Goal: Task Accomplishment & Management: Manage account settings

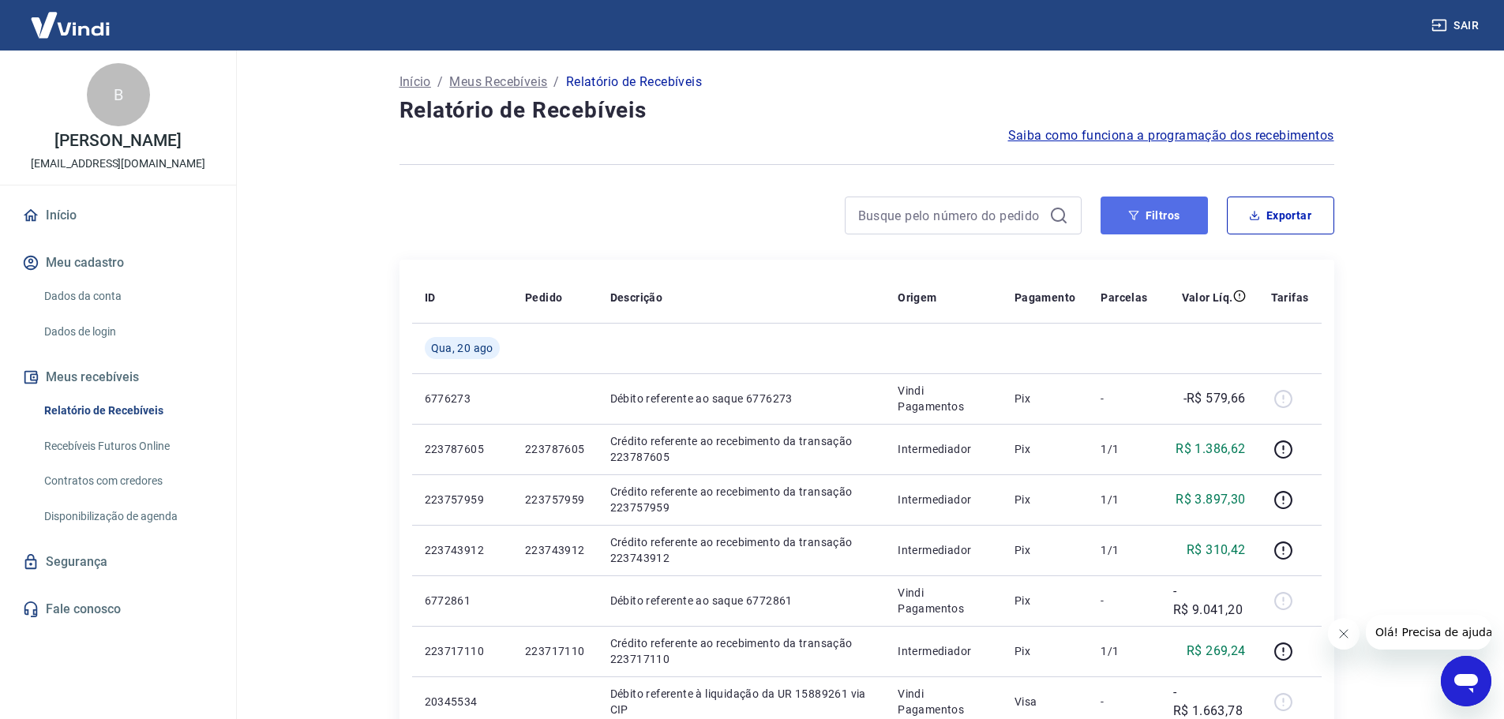
click at [1185, 227] on button "Filtros" at bounding box center [1153, 216] width 107 height 38
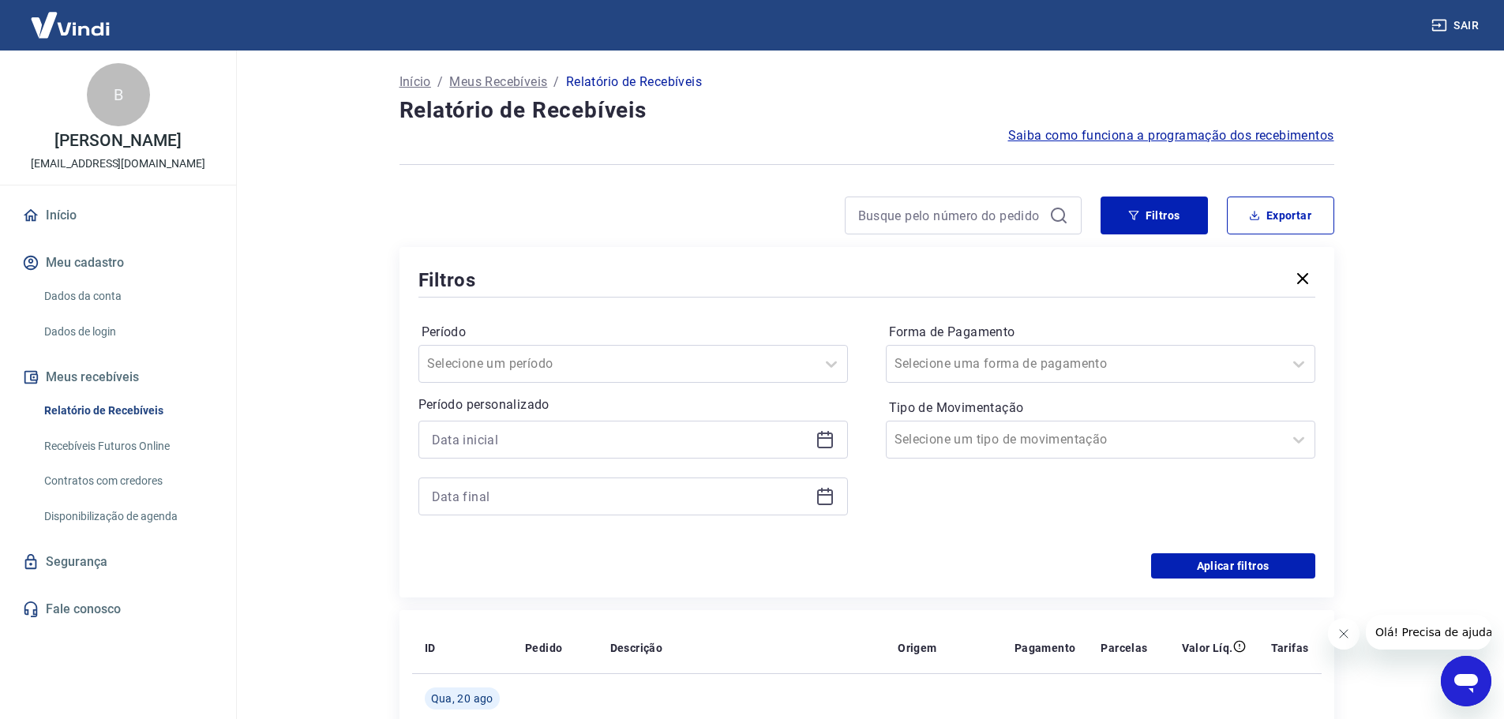
click at [826, 436] on icon at bounding box center [824, 439] width 19 height 19
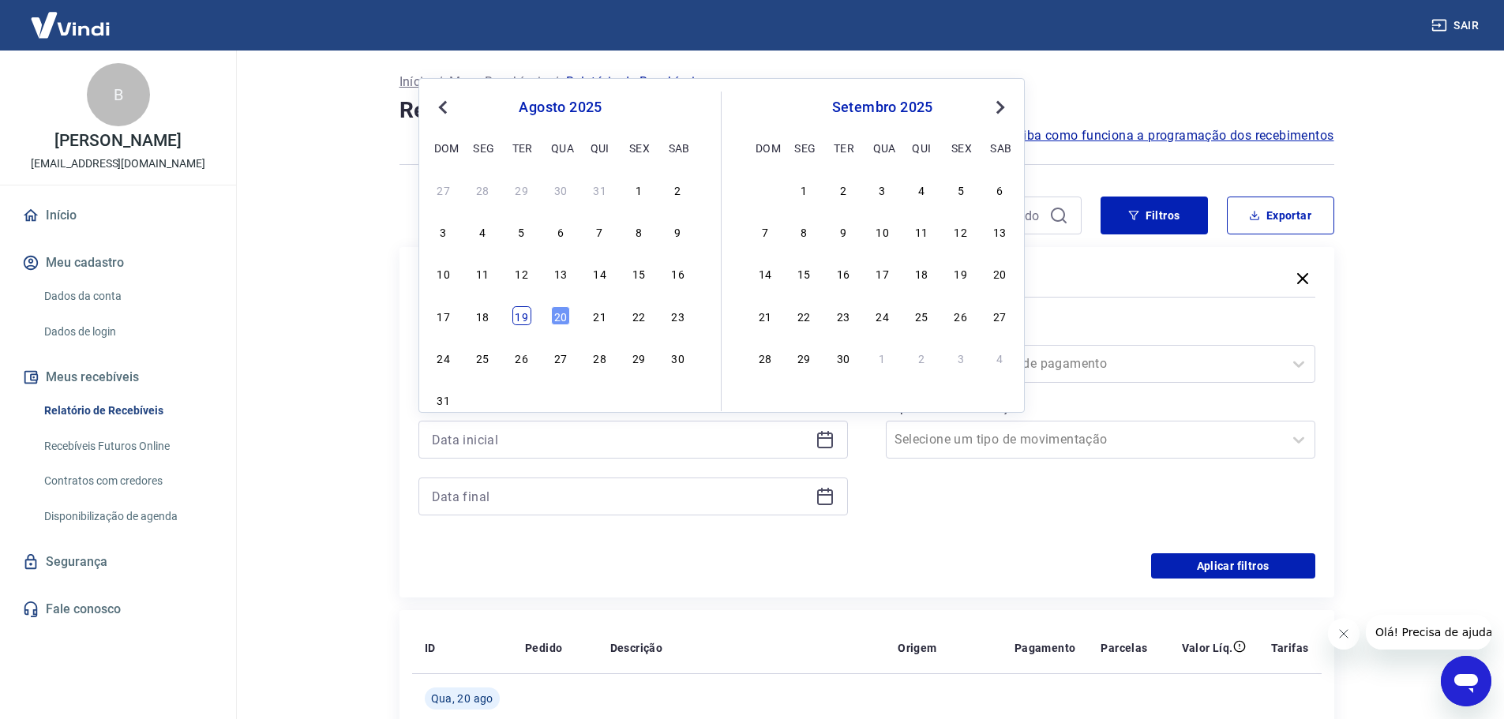
click at [528, 319] on div "19" at bounding box center [521, 315] width 19 height 19
type input "[DATE]"
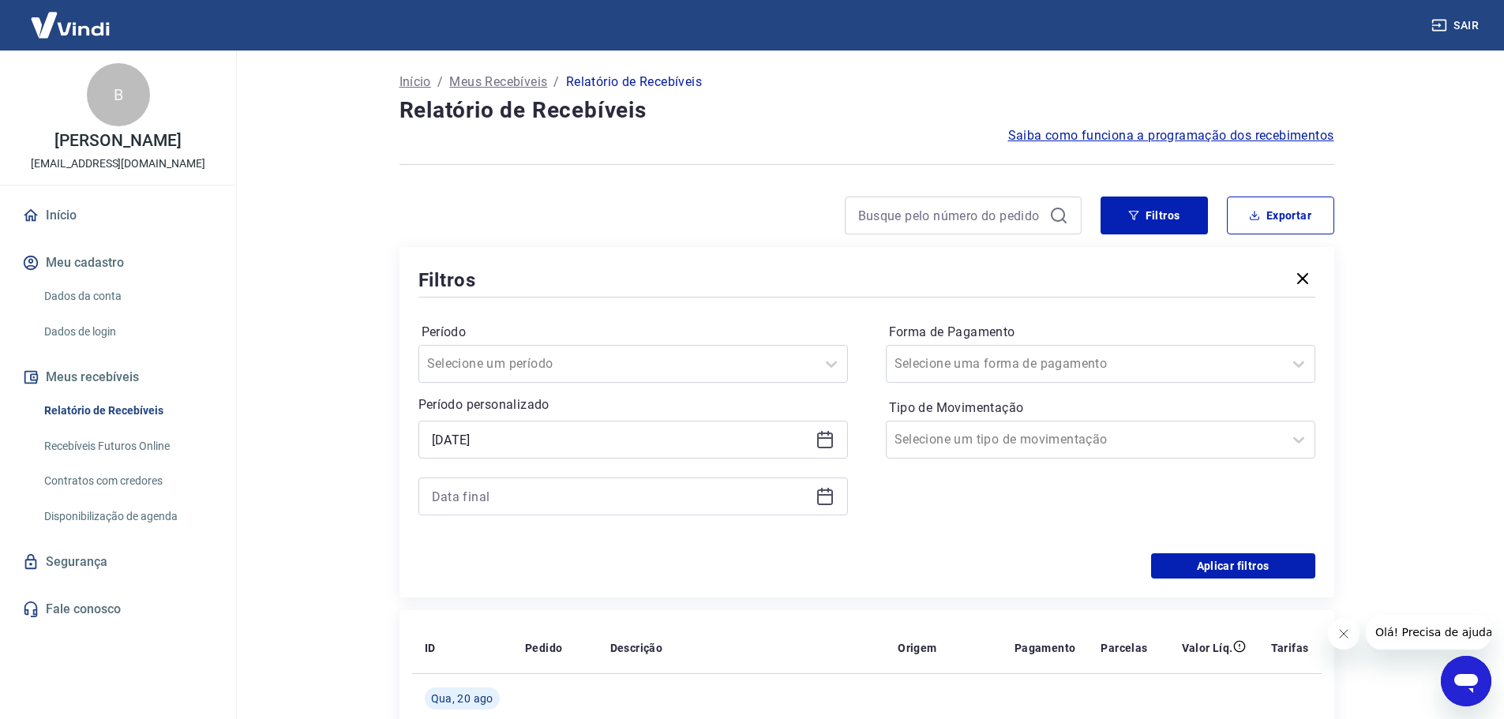
click at [819, 500] on icon at bounding box center [824, 496] width 19 height 19
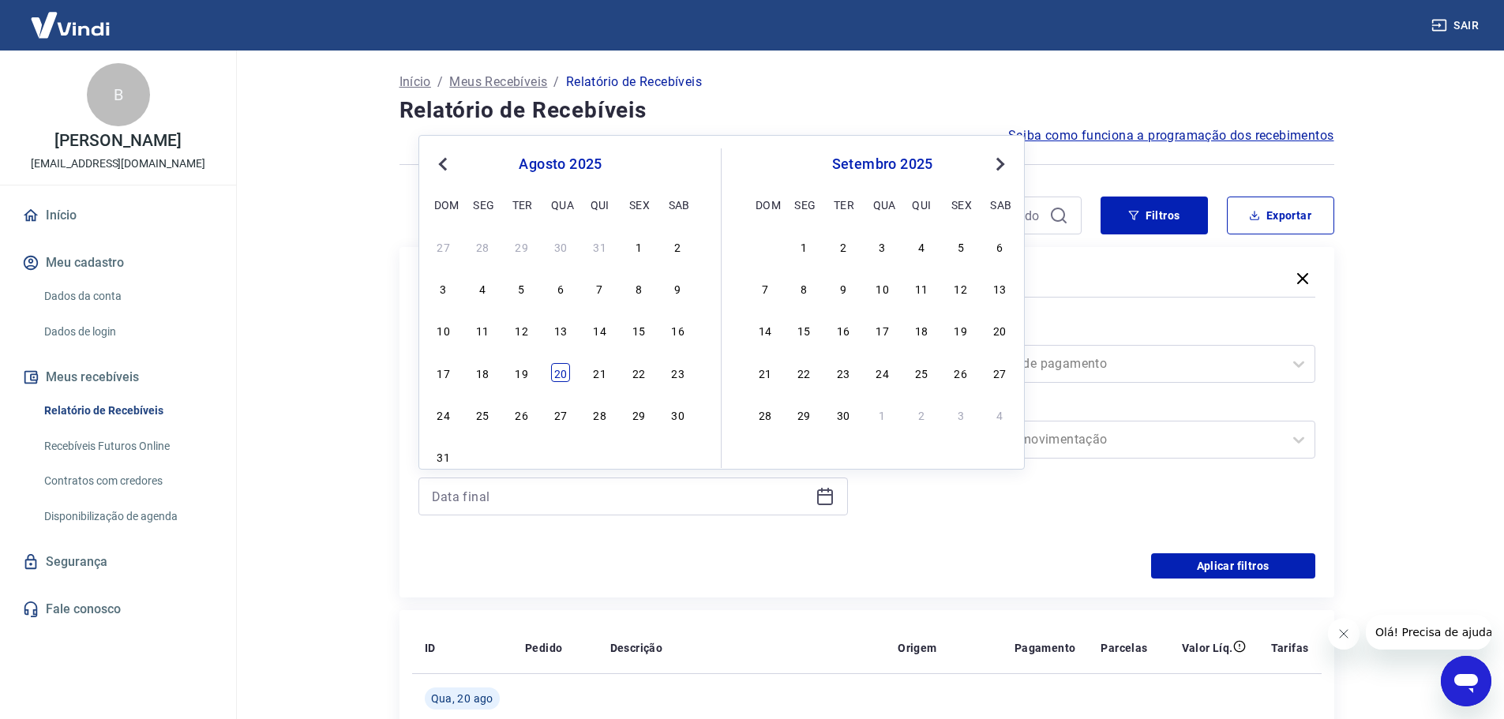
click at [554, 373] on div "20" at bounding box center [560, 372] width 19 height 19
type input "[DATE]"
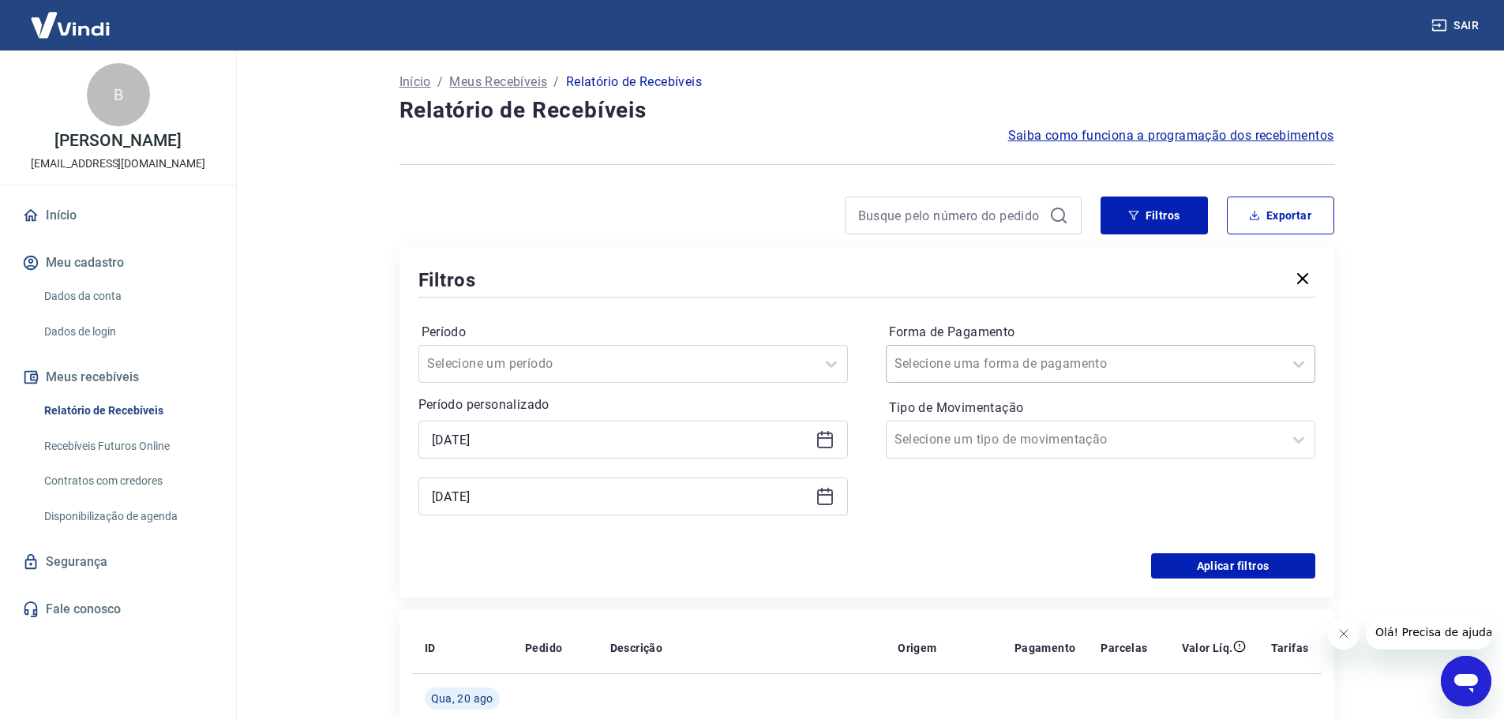
click at [995, 373] on input "Forma de Pagamento" at bounding box center [973, 363] width 159 height 19
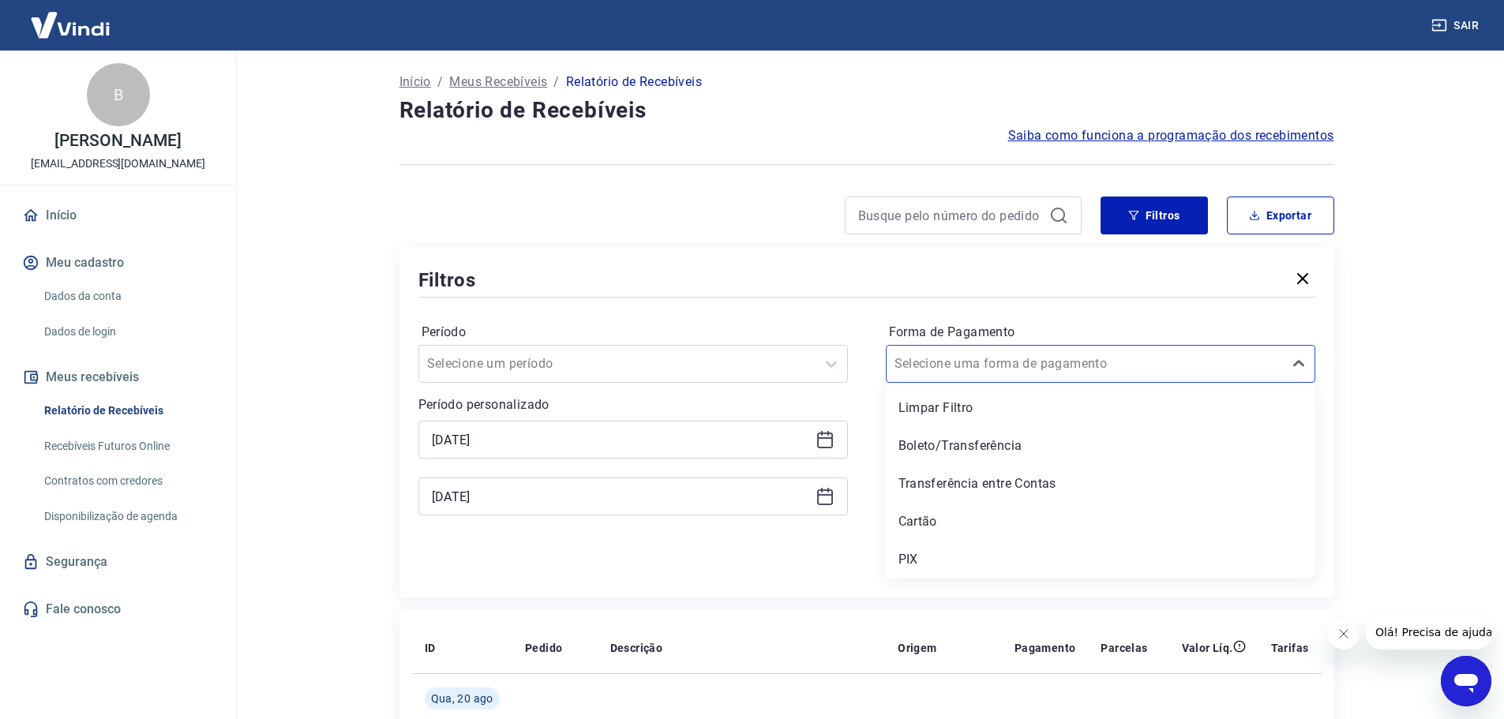
drag, startPoint x: 906, startPoint y: 553, endPoint x: 1122, endPoint y: 538, distance: 216.0
click at [905, 553] on div "PIX" at bounding box center [1100, 560] width 429 height 32
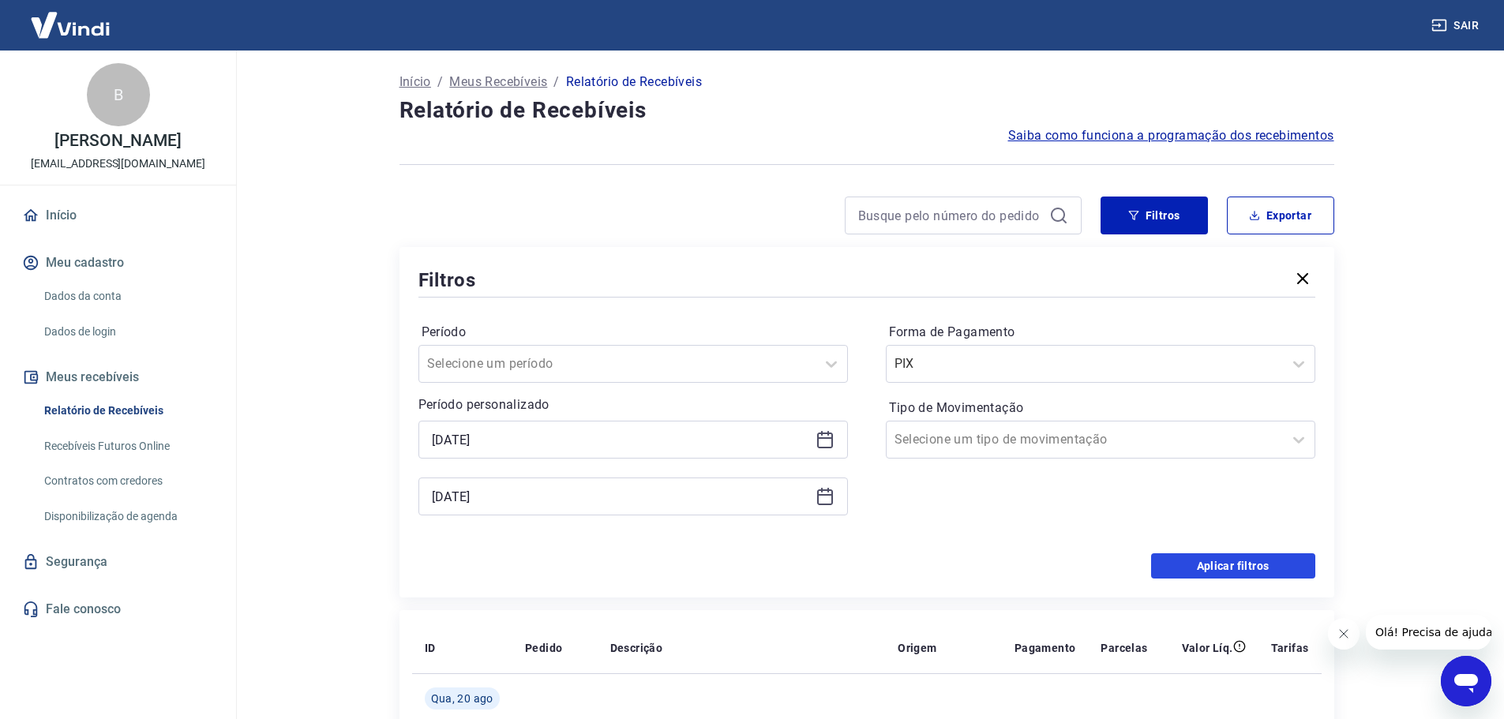
drag, startPoint x: 1193, startPoint y: 564, endPoint x: 1194, endPoint y: 556, distance: 8.7
click at [1193, 565] on button "Aplicar filtros" at bounding box center [1233, 565] width 164 height 25
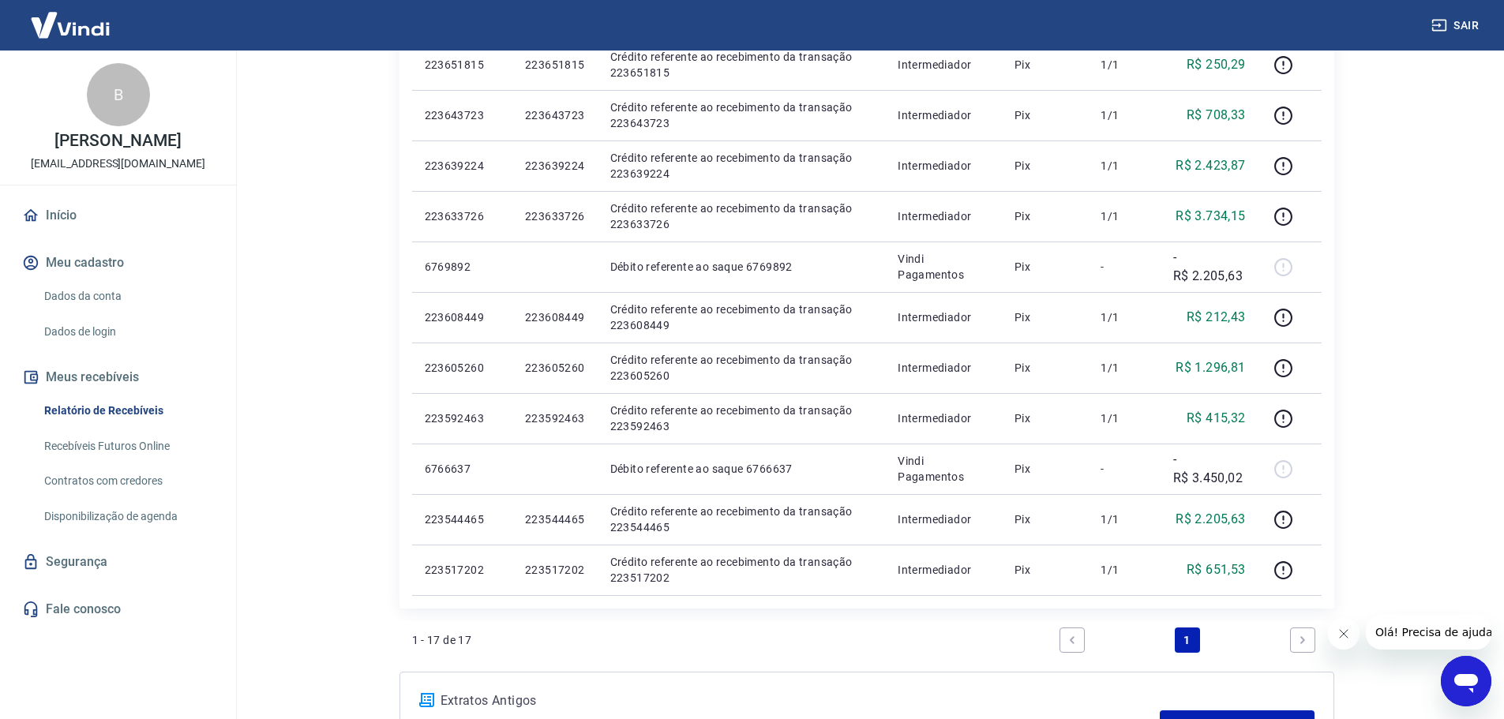
scroll to position [710, 0]
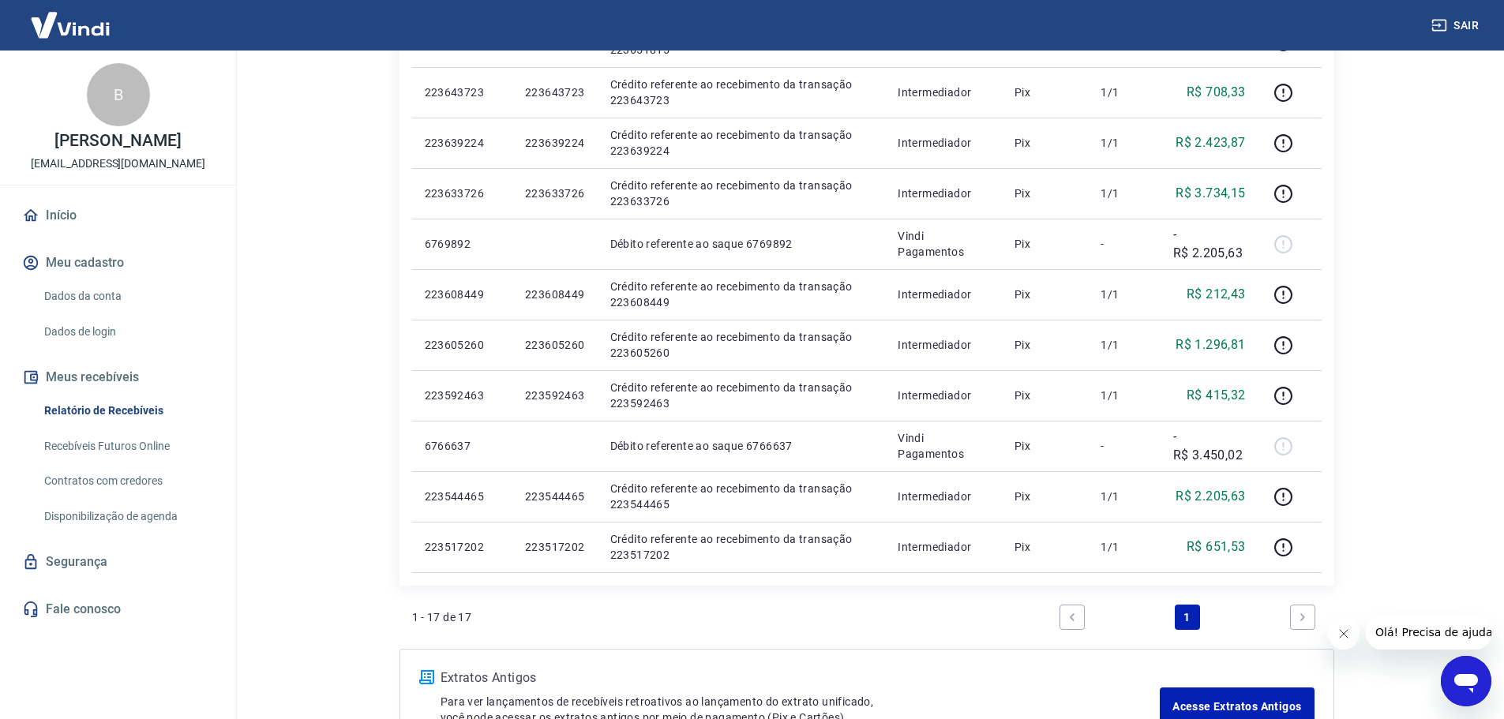
click at [1343, 628] on icon "Fechar mensagem da empresa" at bounding box center [1342, 634] width 13 height 13
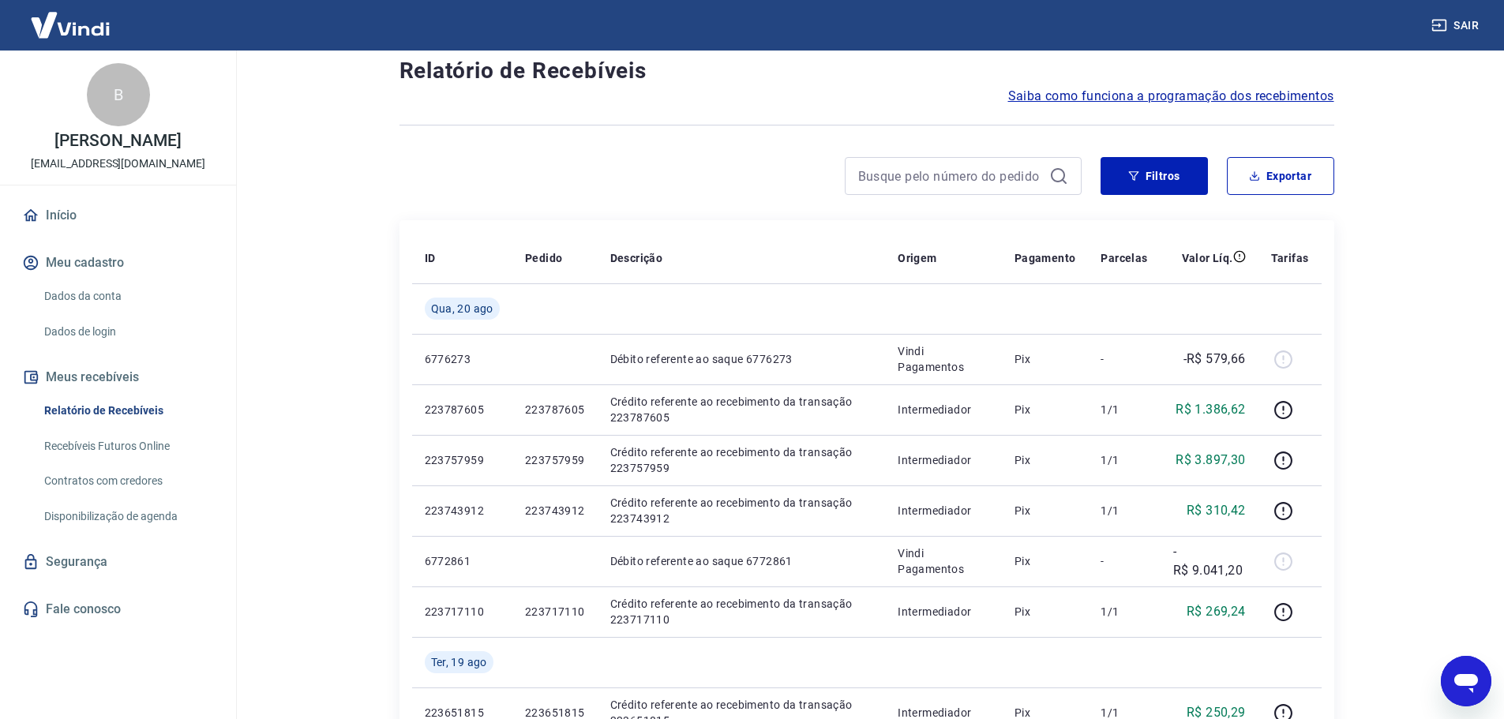
scroll to position [0, 0]
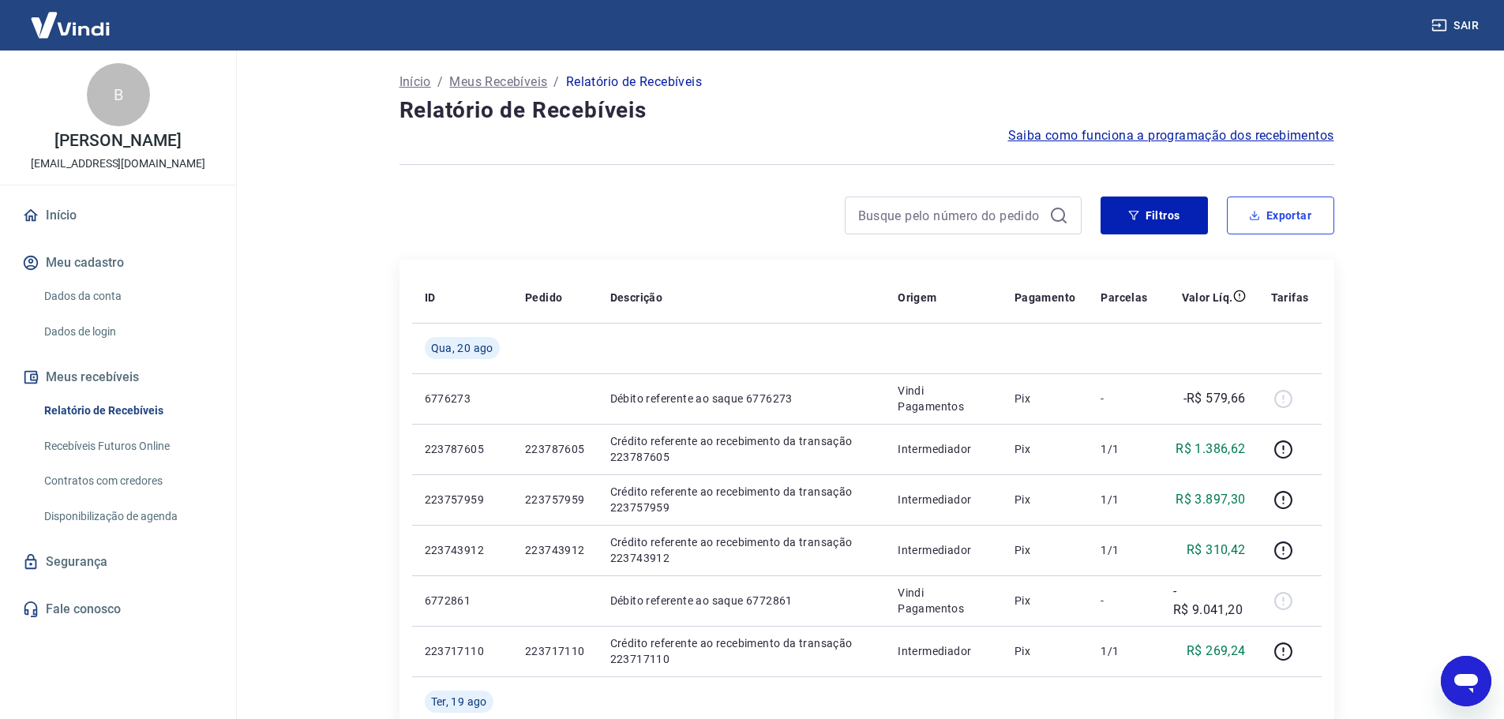
drag, startPoint x: 1309, startPoint y: 223, endPoint x: 1158, endPoint y: 234, distance: 151.1
click at [1309, 223] on button "Exportar" at bounding box center [1280, 216] width 107 height 38
type input "[DATE]"
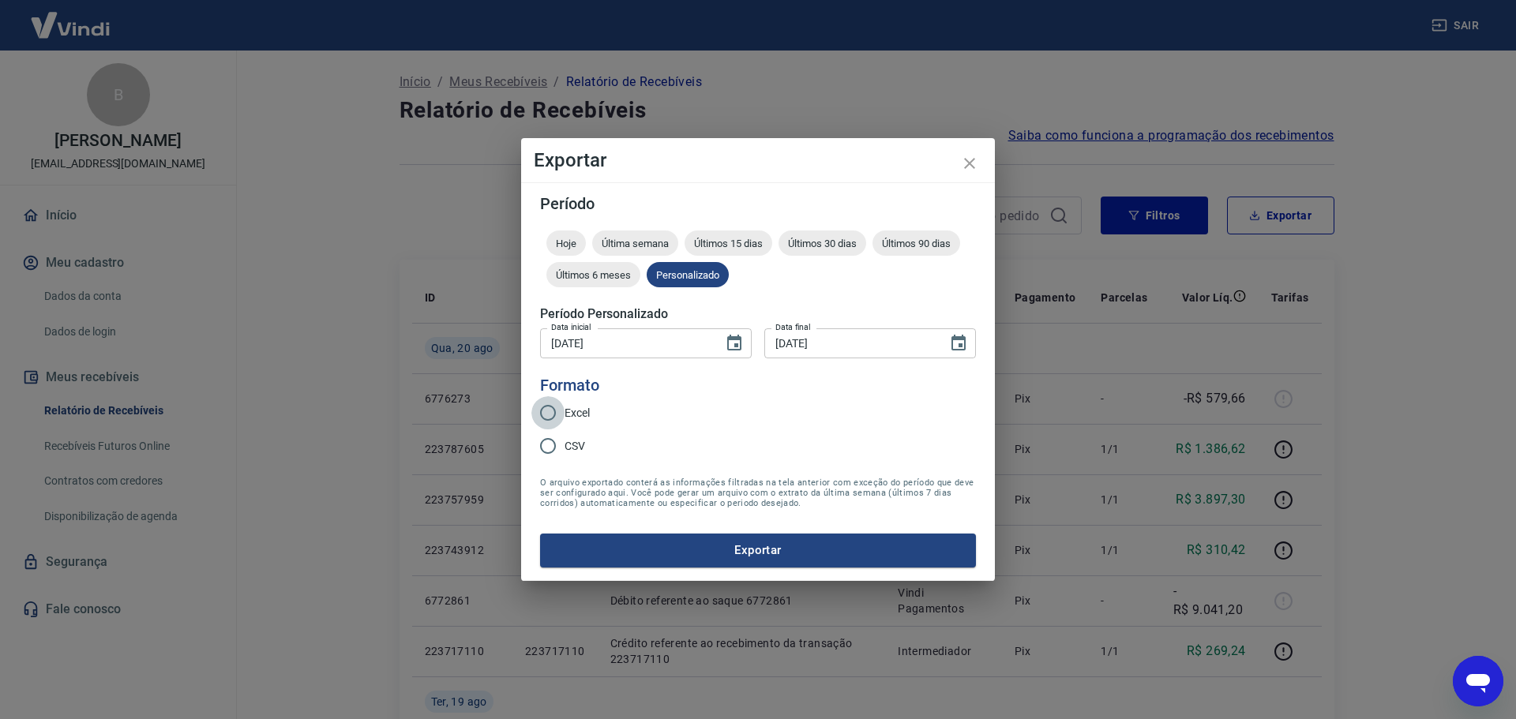
click at [560, 416] on input "Excel" at bounding box center [547, 412] width 33 height 33
radio input "true"
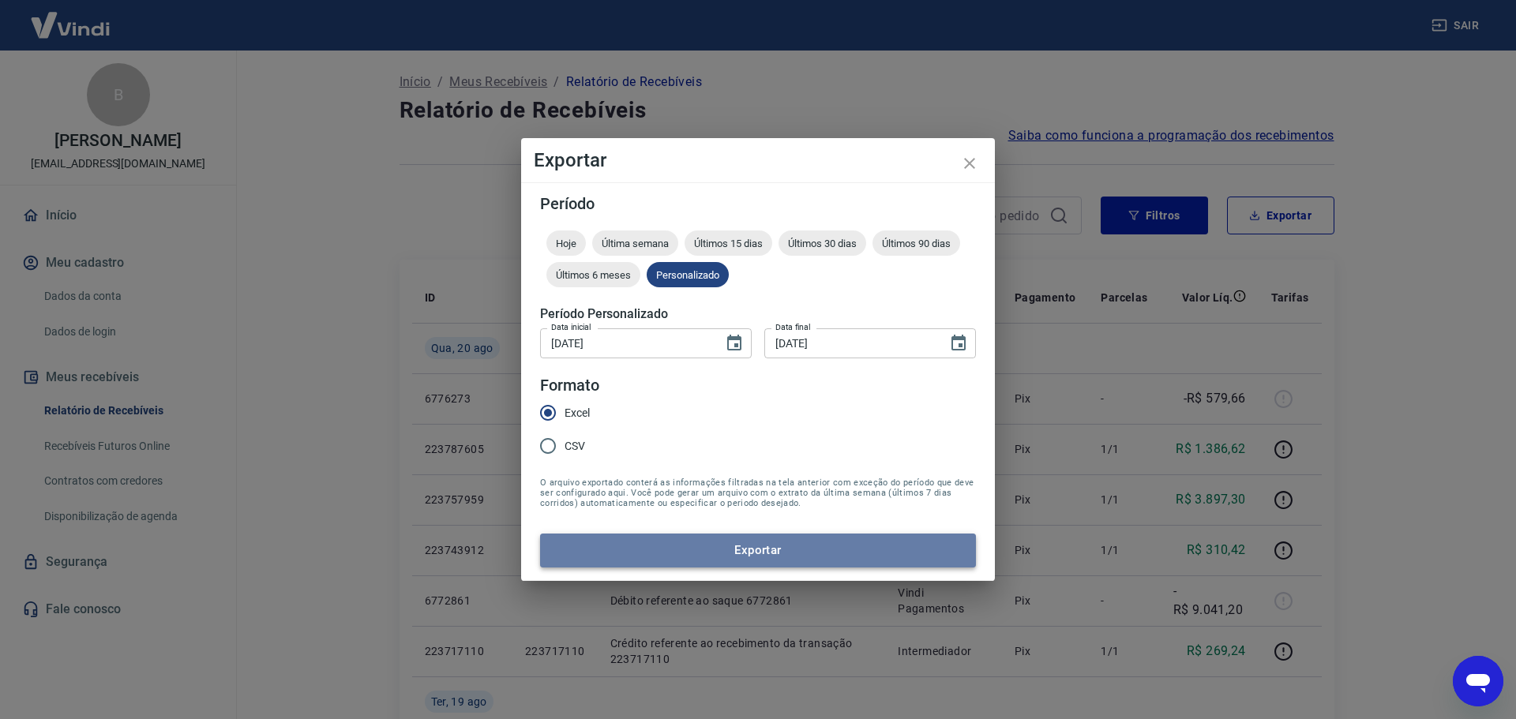
click at [652, 555] on button "Exportar" at bounding box center [758, 550] width 436 height 33
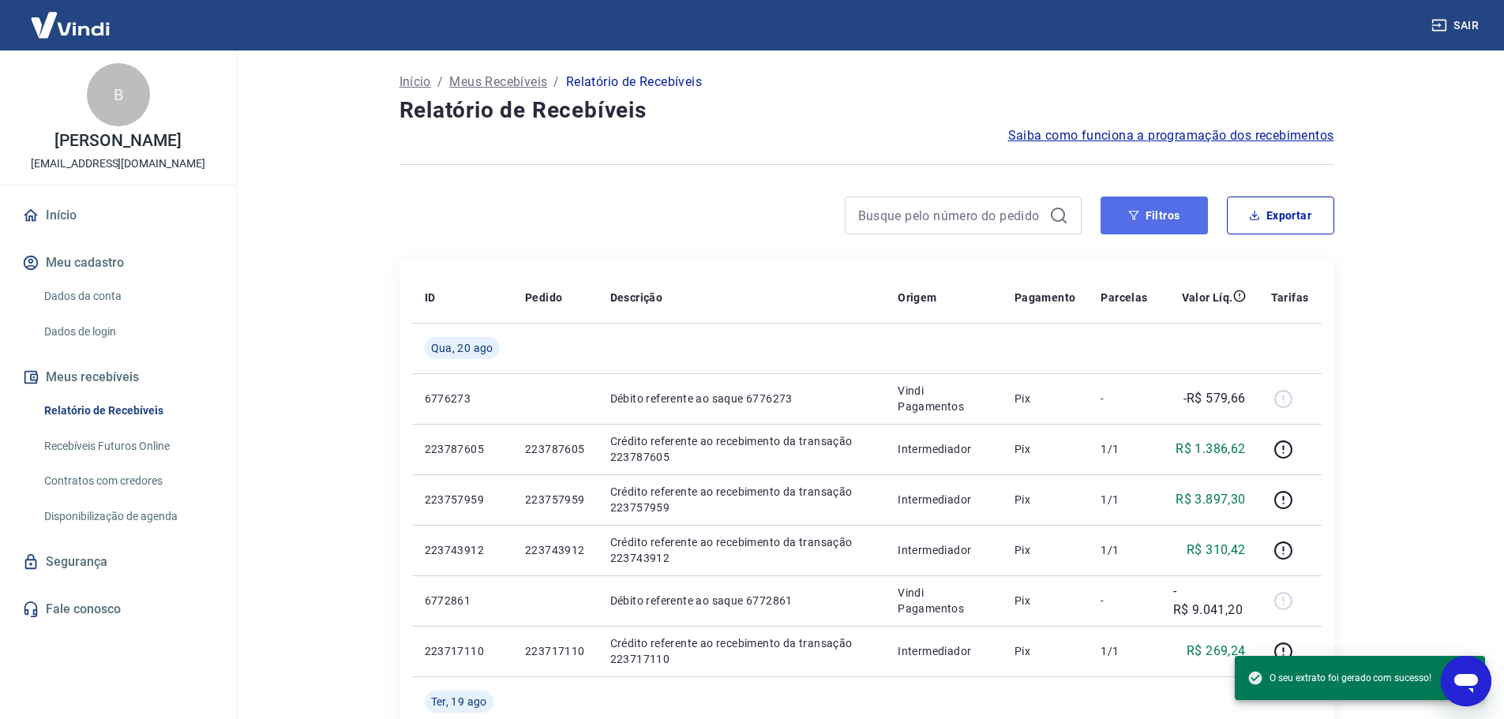
click at [1187, 227] on button "Filtros" at bounding box center [1153, 216] width 107 height 38
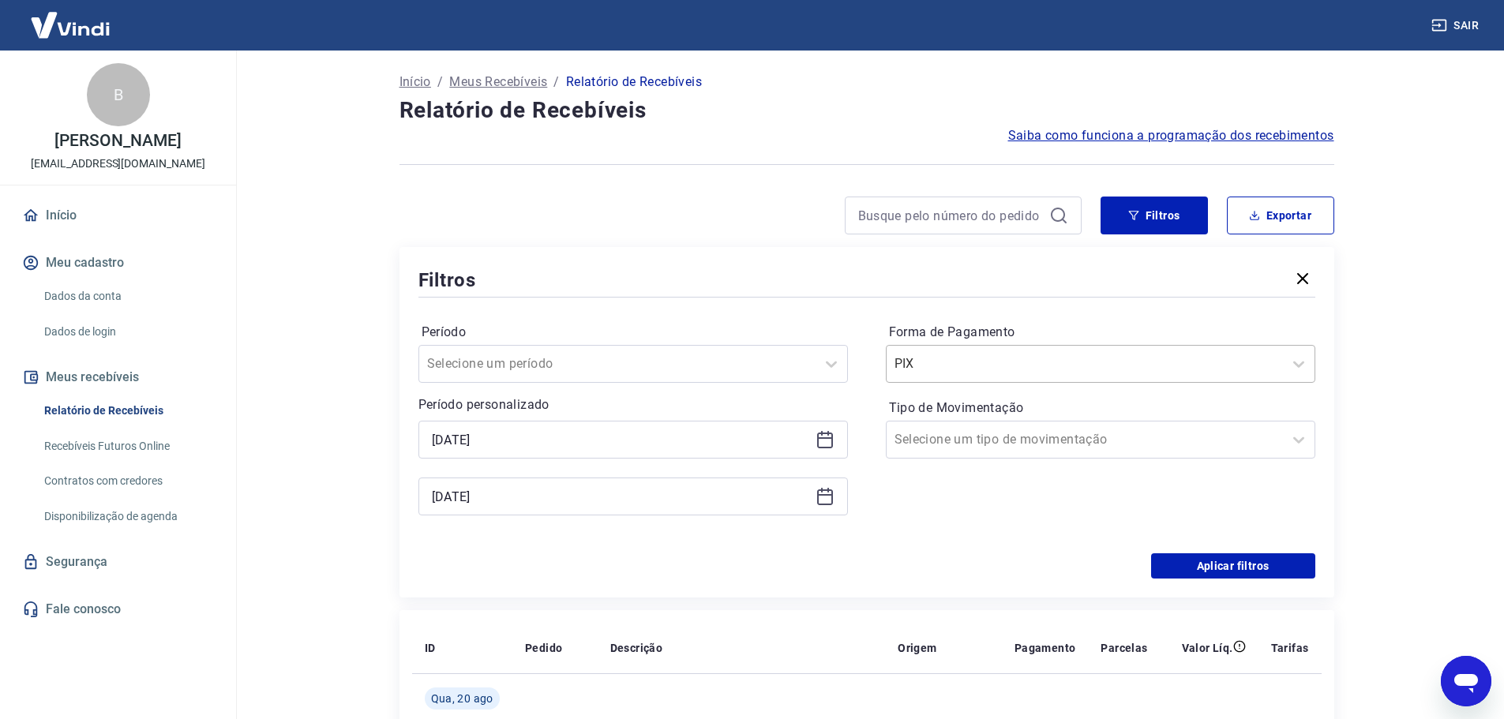
click at [923, 362] on input "Forma de Pagamento" at bounding box center [973, 363] width 159 height 19
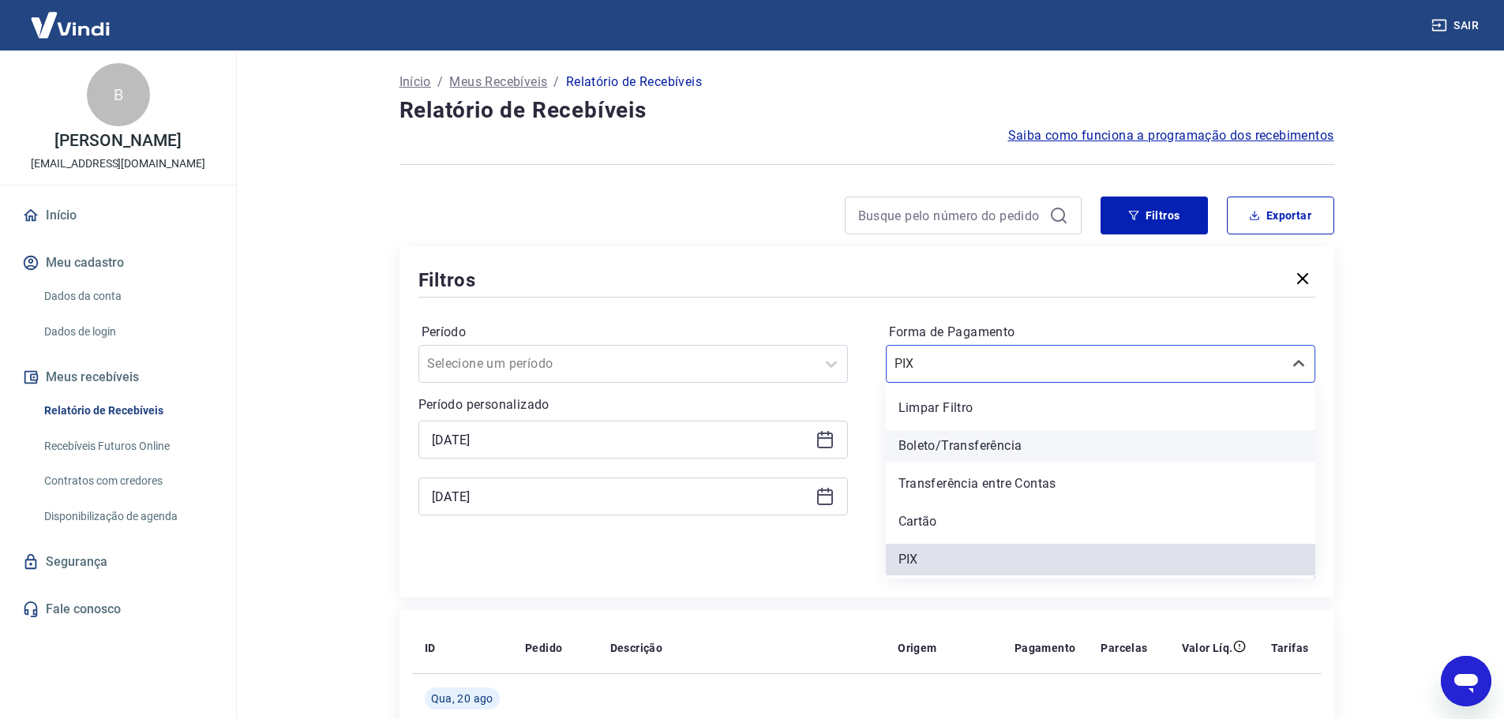
click at [936, 437] on div "Boleto/Transferência" at bounding box center [1100, 446] width 429 height 32
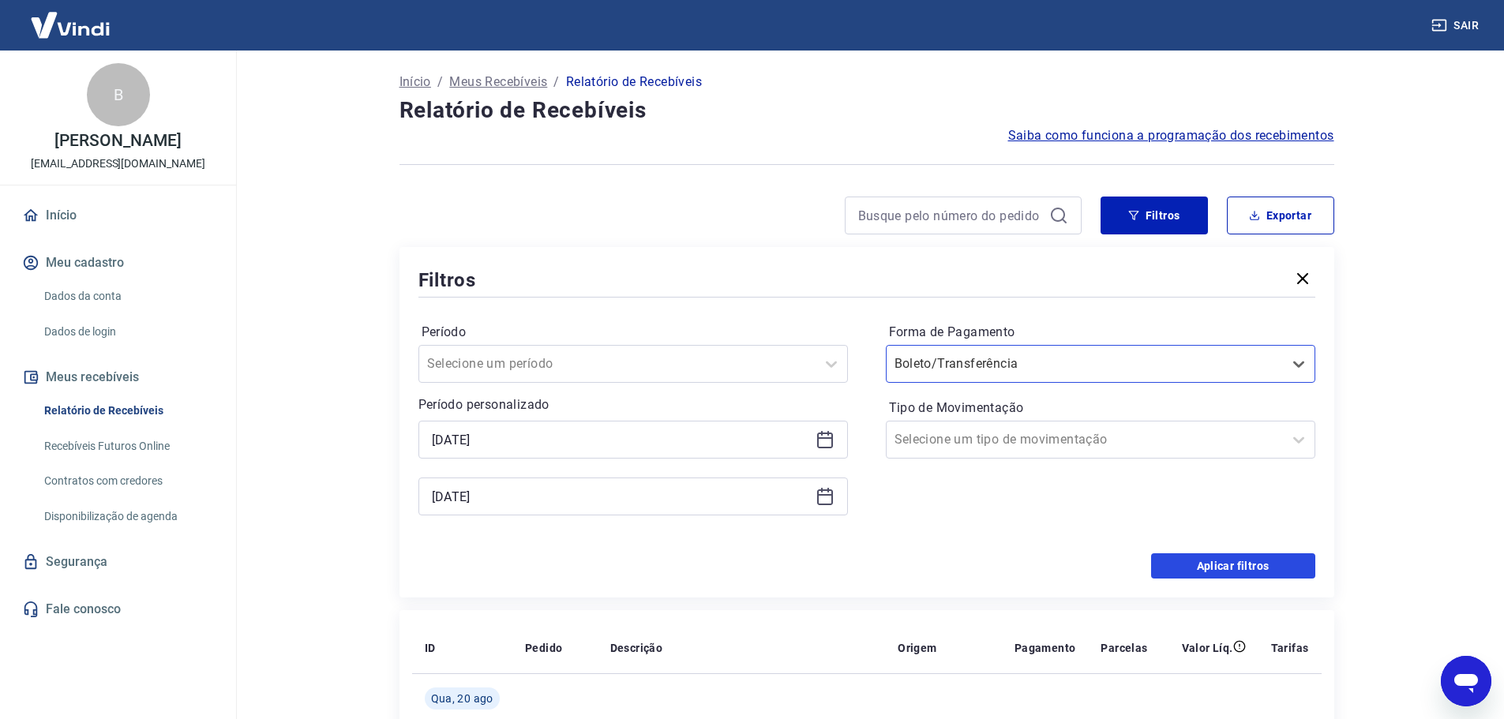
click at [1198, 565] on button "Aplicar filtros" at bounding box center [1233, 565] width 164 height 25
